Goal: Task Accomplishment & Management: Complete application form

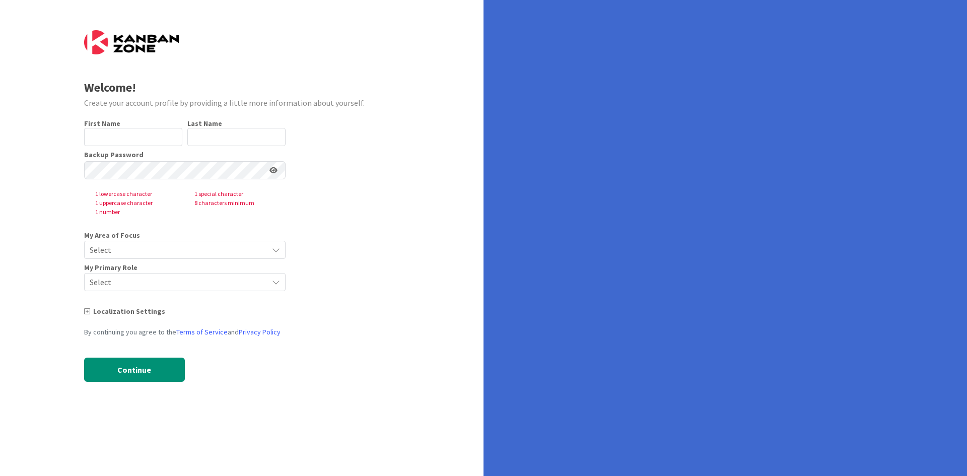
type input "[PERSON_NAME]"
type input "[PERSON_NAME] [PERSON_NAME]"
drag, startPoint x: 279, startPoint y: 137, endPoint x: 131, endPoint y: 127, distance: 148.4
click at [131, 127] on div "First Name 5 / 40 [PERSON_NAME] Last Name 18 / 80 [PERSON_NAME] [PERSON_NAME]" at bounding box center [184, 132] width 201 height 27
click at [120, 136] on input "[PERSON_NAME]" at bounding box center [133, 137] width 98 height 18
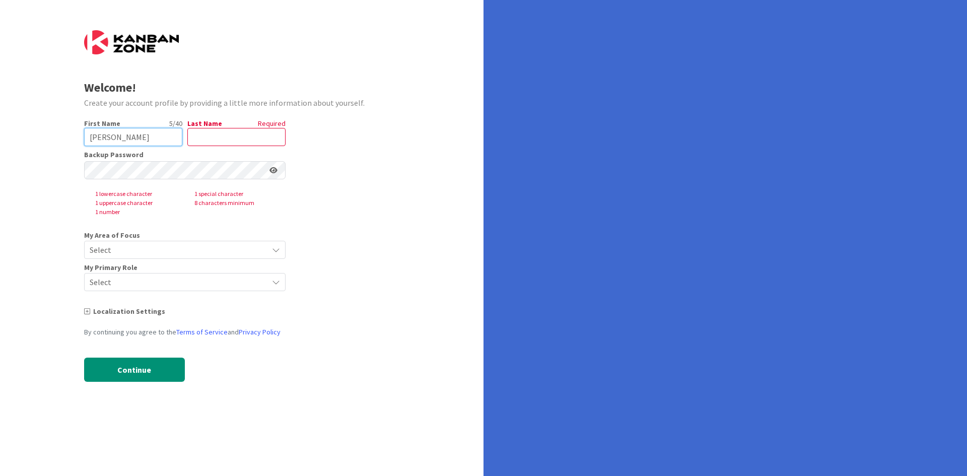
click at [120, 136] on input "[PERSON_NAME]" at bounding box center [133, 137] width 98 height 18
type input "brunovisky"
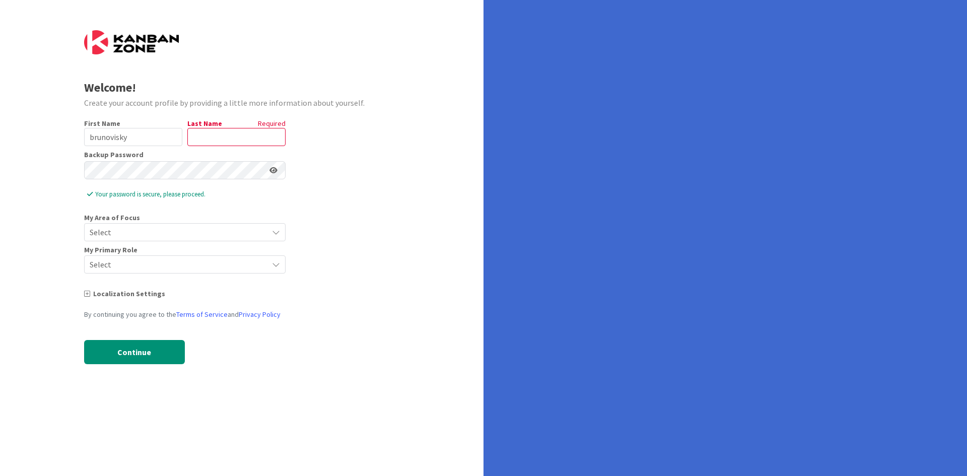
click at [114, 227] on span "Select" at bounding box center [176, 232] width 173 height 14
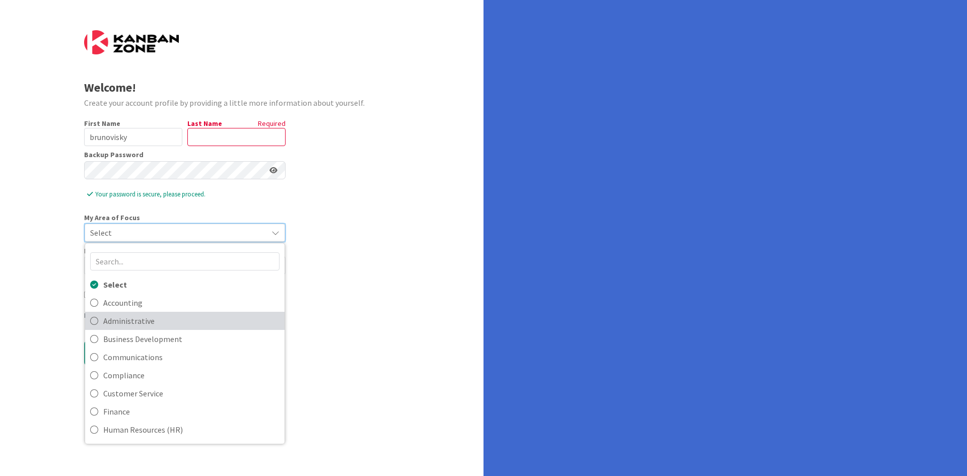
click at [114, 320] on span "Administrative" at bounding box center [191, 320] width 176 height 15
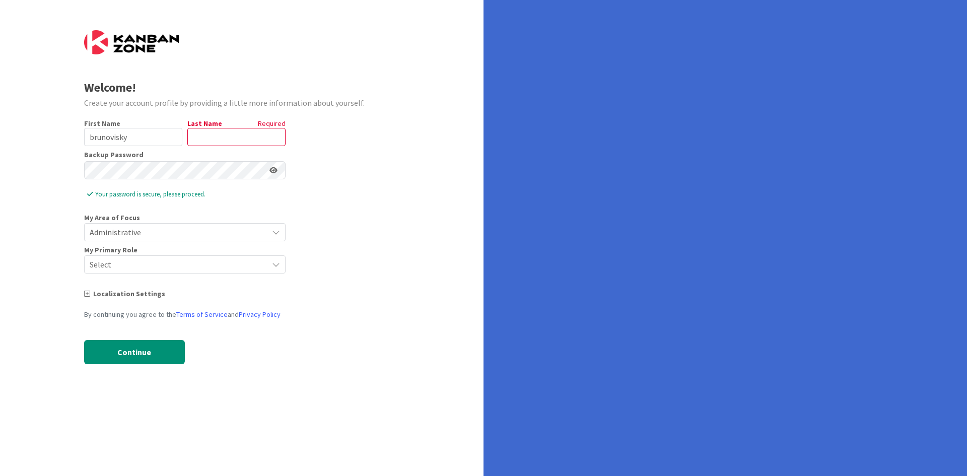
click at [107, 270] on span "Select" at bounding box center [176, 264] width 173 height 14
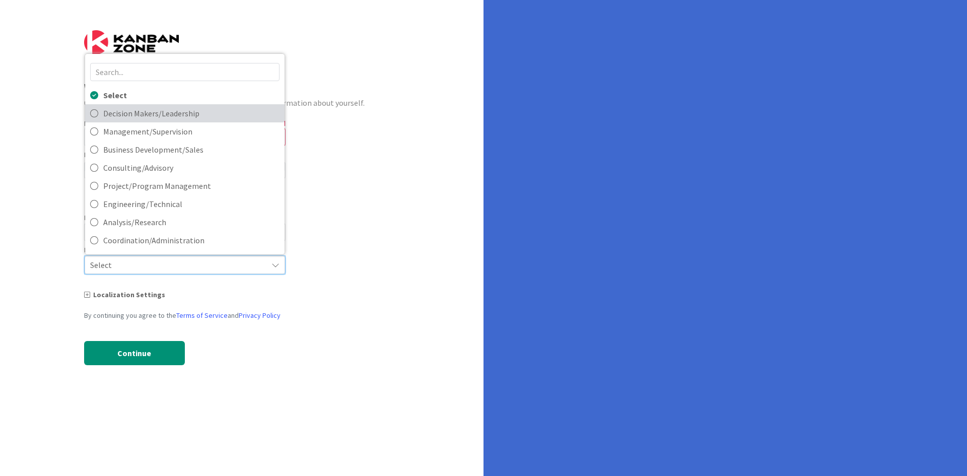
click at [89, 114] on link "Decision Makers/Leadership" at bounding box center [184, 113] width 199 height 18
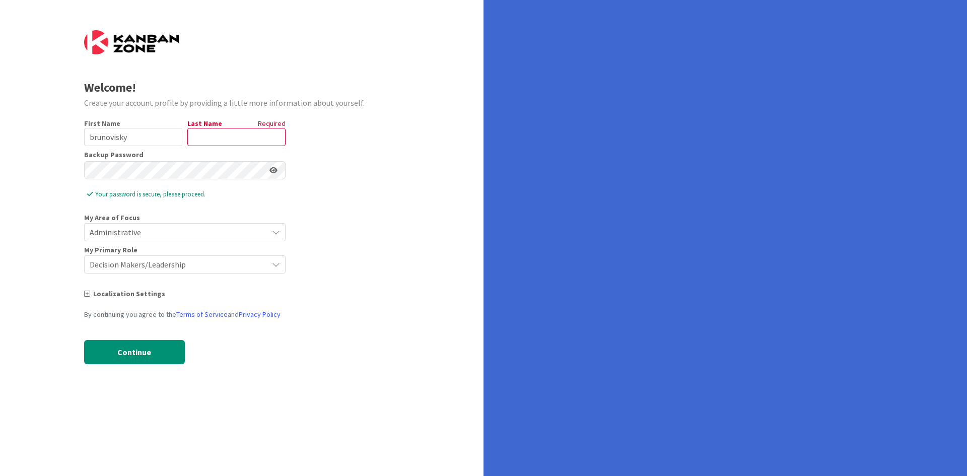
click at [273, 172] on icon at bounding box center [273, 170] width 8 height 7
click at [273, 172] on icon at bounding box center [272, 170] width 9 height 7
click at [124, 351] on button "Continue" at bounding box center [134, 352] width 101 height 24
click at [242, 120] on div "Required" at bounding box center [255, 123] width 60 height 9
click at [203, 137] on input "text" at bounding box center [236, 137] width 98 height 18
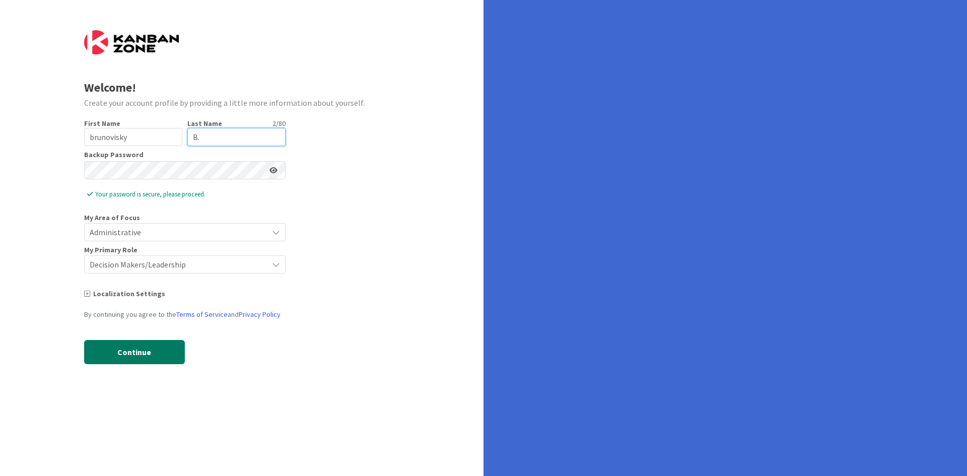
type input "B."
click at [102, 348] on button "Continue" at bounding box center [134, 352] width 101 height 24
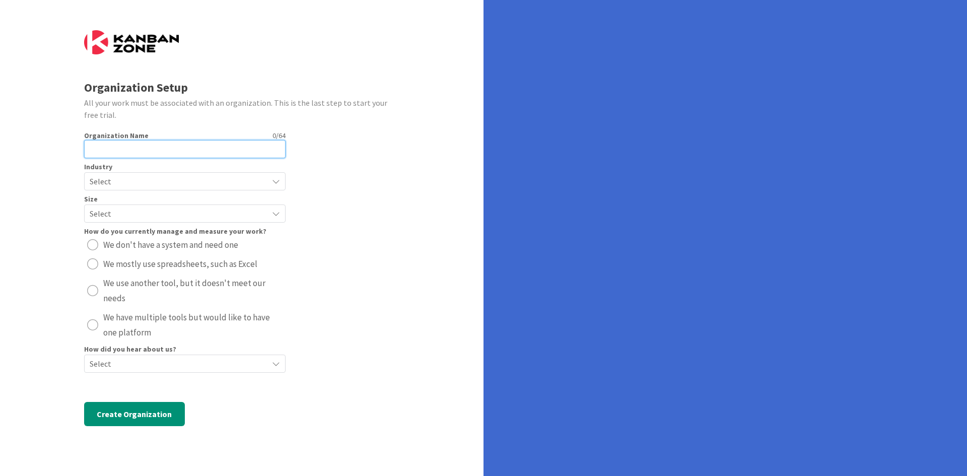
click at [159, 155] on input "text" at bounding box center [184, 149] width 201 height 18
type input "Zspaces"
click at [173, 182] on span "Select" at bounding box center [176, 181] width 173 height 14
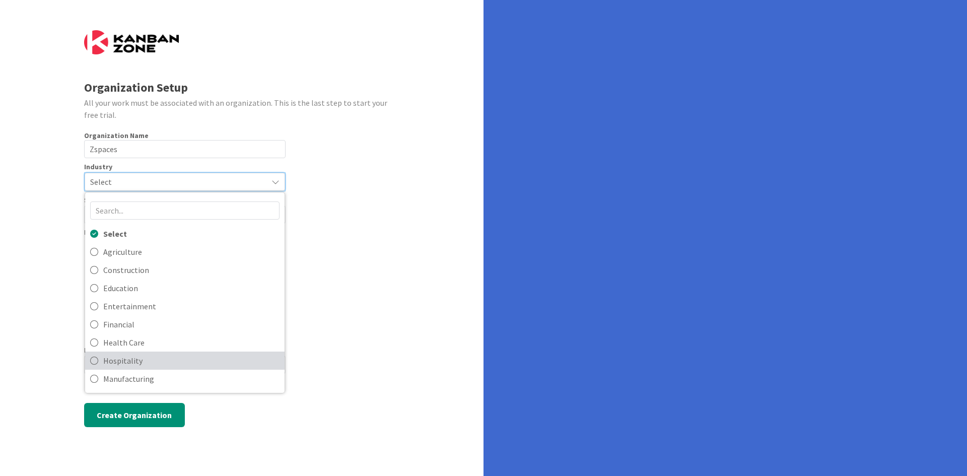
click at [104, 363] on span "Hospitality" at bounding box center [191, 360] width 176 height 15
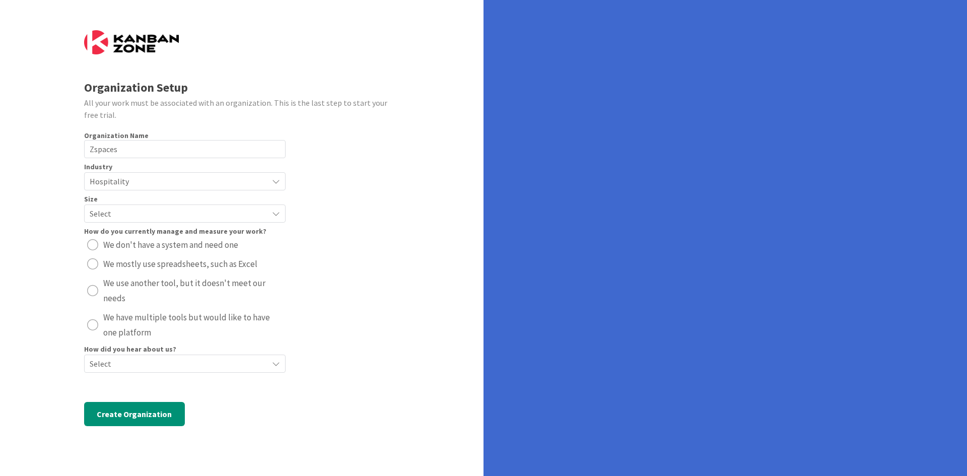
click at [141, 215] on span "Select" at bounding box center [176, 213] width 173 height 14
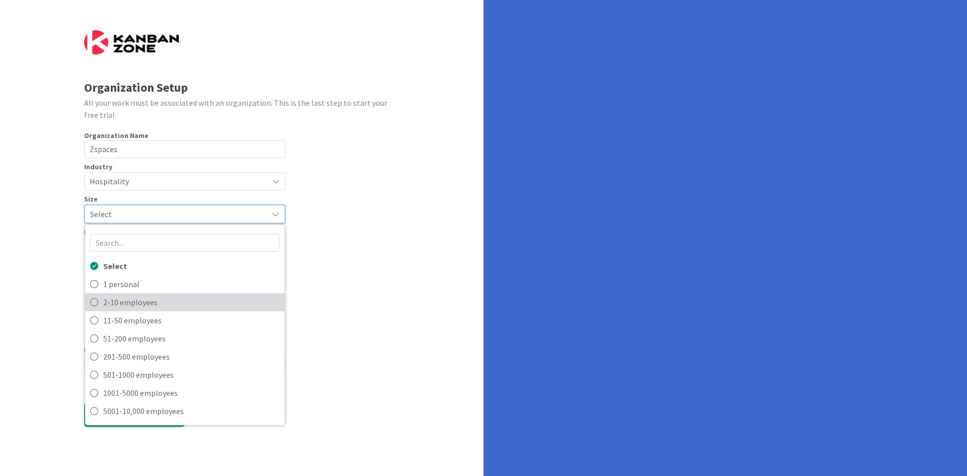
click at [93, 299] on icon at bounding box center [94, 302] width 8 height 15
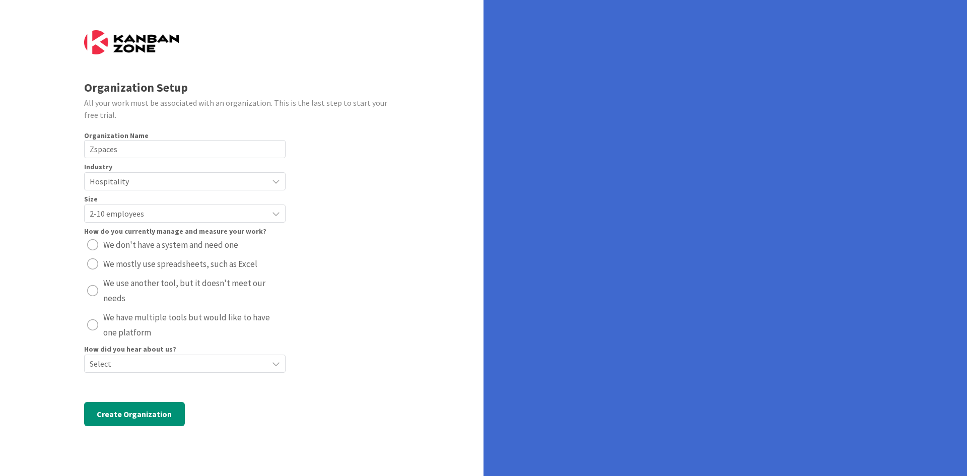
click at [93, 248] on div "radio" at bounding box center [92, 244] width 11 height 11
click at [92, 290] on div "radio" at bounding box center [92, 290] width 11 height 11
click at [117, 416] on button "Create Organization" at bounding box center [134, 414] width 101 height 24
click at [142, 364] on span "Select" at bounding box center [176, 364] width 173 height 14
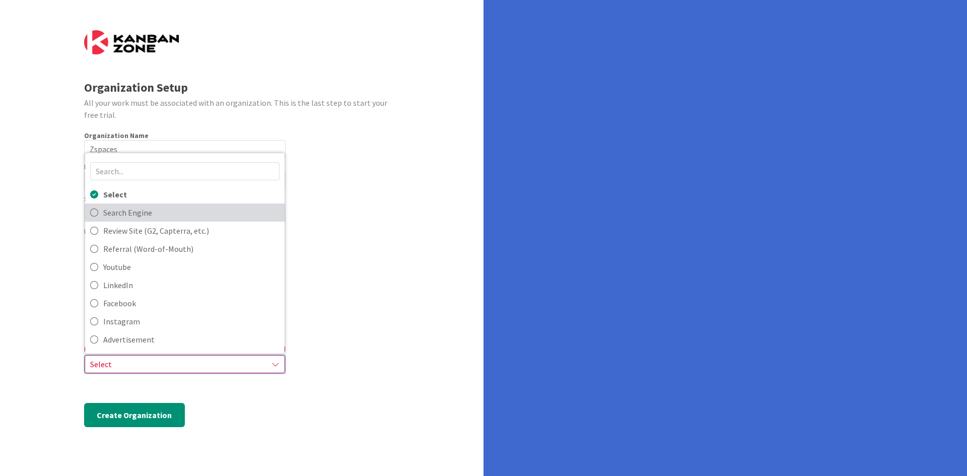
click at [126, 213] on span "Search Engine" at bounding box center [191, 212] width 176 height 15
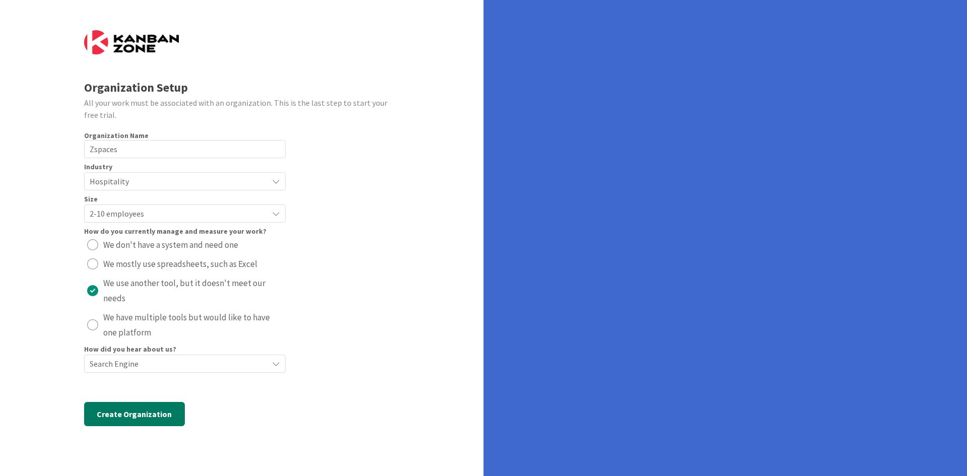
click at [149, 418] on button "Create Organization" at bounding box center [134, 414] width 101 height 24
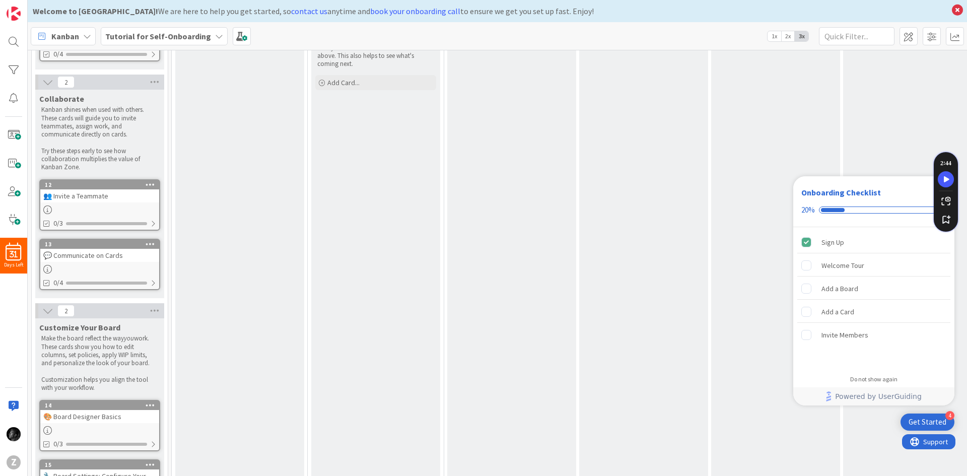
scroll to position [470, 0]
